Goal: Task Accomplishment & Management: Manage account settings

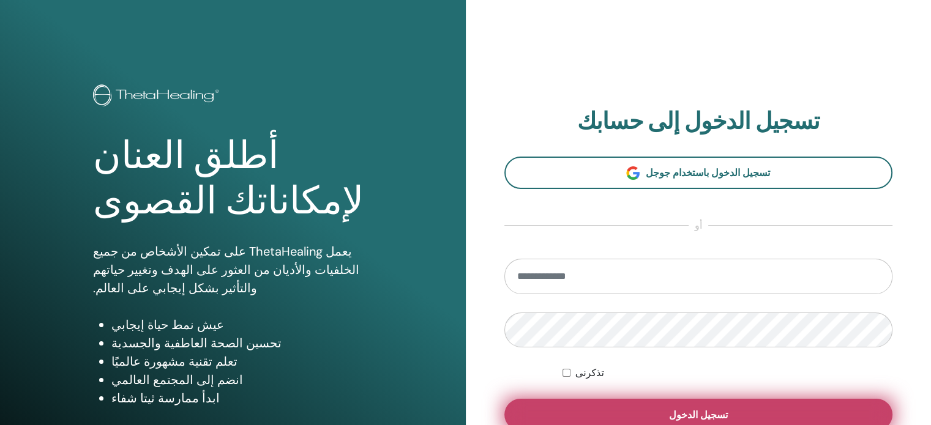
type input "**********"
click at [698, 412] on font "تسجيل الدخول" at bounding box center [698, 415] width 59 height 13
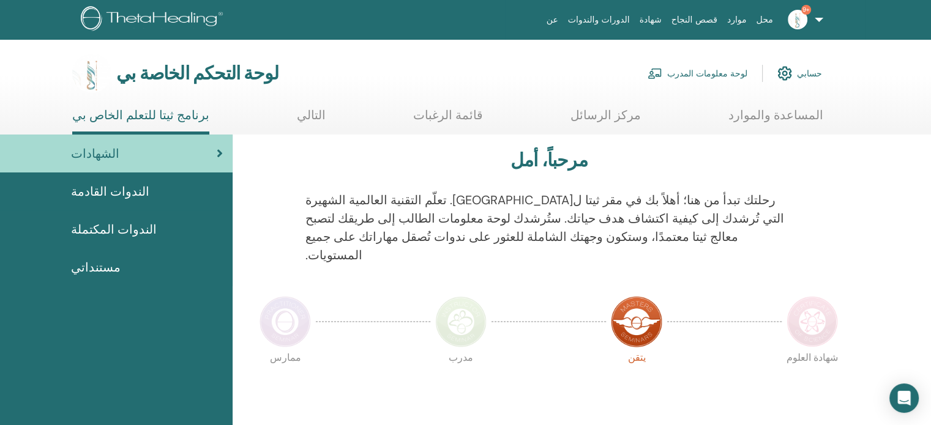
click at [120, 160] on div "الشهادات" at bounding box center [116, 153] width 213 height 18
click at [121, 150] on div "الشهادات" at bounding box center [116, 153] width 213 height 18
click at [724, 72] on font "لوحة معلومات المدرب" at bounding box center [707, 74] width 80 height 11
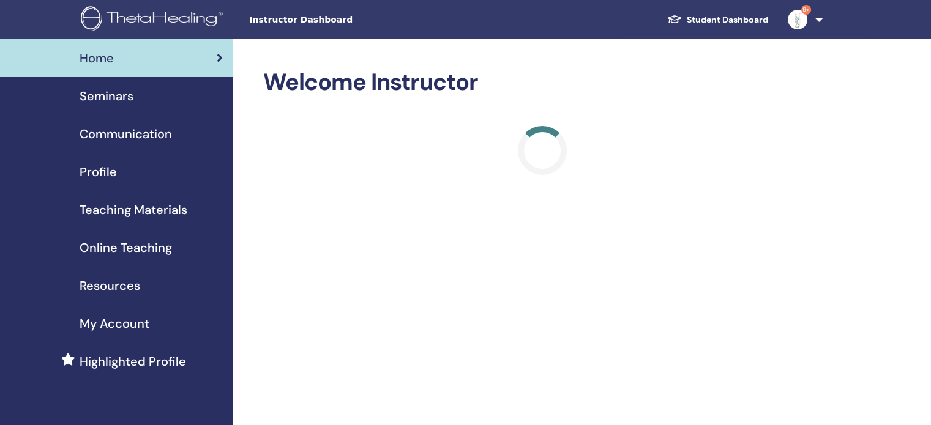
click at [122, 97] on span "Seminars" at bounding box center [107, 96] width 54 height 18
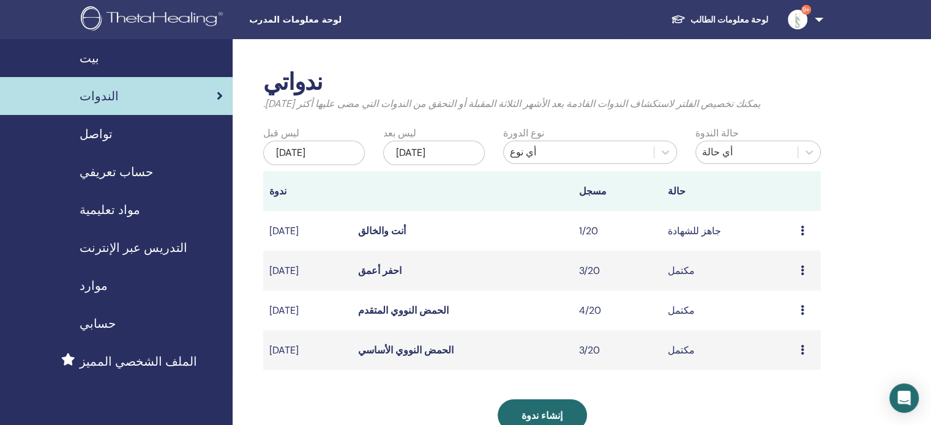
click at [802, 225] on div "معاينة يحرر الحضور يلغي" at bounding box center [807, 231] width 14 height 15
click at [778, 272] on font "الحضور" at bounding box center [785, 272] width 30 height 13
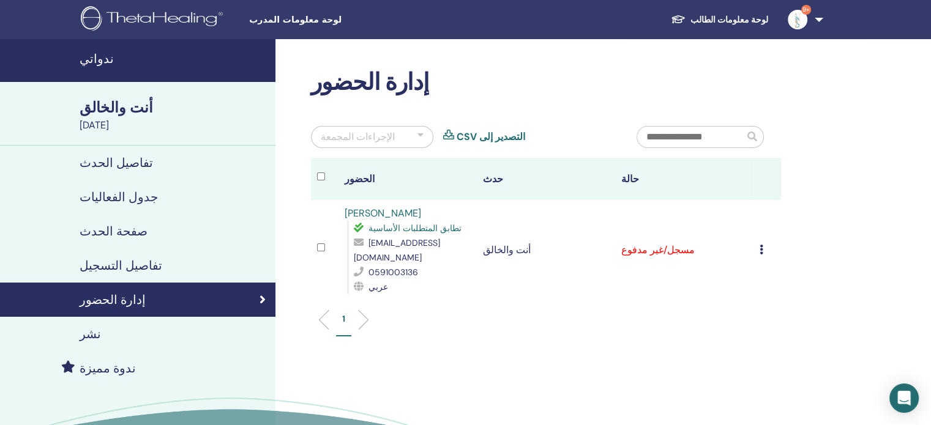
click at [757, 251] on td "إلغاء التسجيل لا يتم التصديق تلقائيًا وضع علامة على أنه مدفوع وضع علامة على أنه…" at bounding box center [767, 250] width 28 height 100
click at [761, 246] on icon at bounding box center [761, 250] width 4 height 10
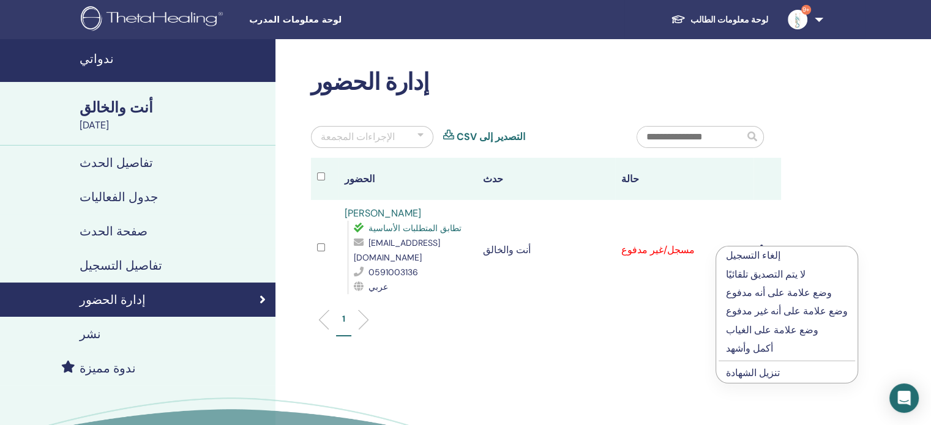
click at [737, 348] on font "أكمل وأشهد" at bounding box center [749, 348] width 47 height 13
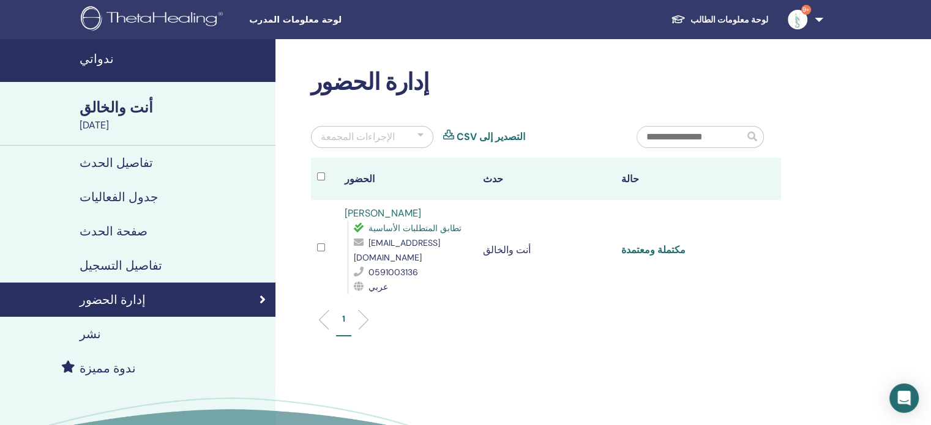
click at [642, 249] on font "مكتملة ومعتمدة" at bounding box center [653, 250] width 64 height 13
